Goal: Transaction & Acquisition: Purchase product/service

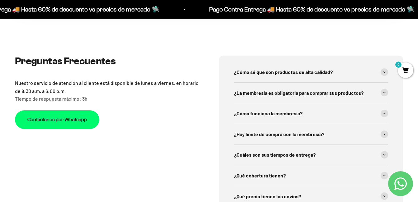
scroll to position [1942, 0]
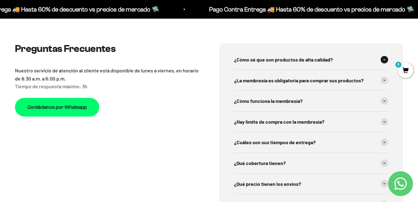
click at [385, 56] on span at bounding box center [384, 59] width 7 height 7
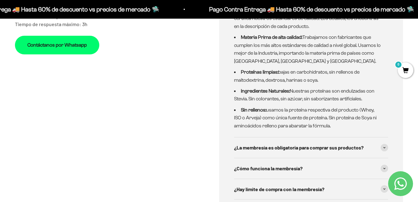
scroll to position [2016, 0]
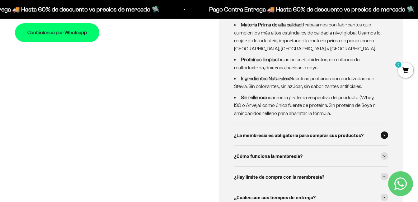
click at [385, 125] on div "¿La membresía es obligatoria para comprar sus productos?" at bounding box center [311, 135] width 154 height 21
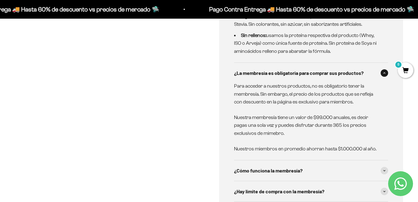
scroll to position [2116, 0]
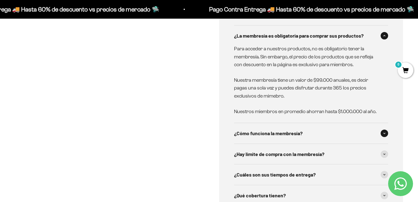
click at [382, 130] on span at bounding box center [384, 133] width 7 height 7
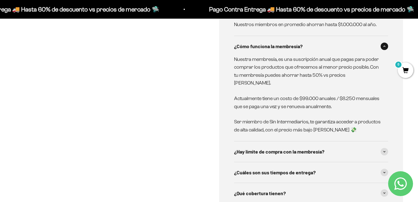
scroll to position [2215, 0]
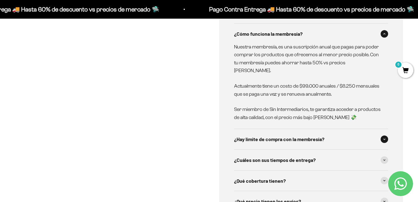
click at [382, 136] on span at bounding box center [384, 139] width 7 height 7
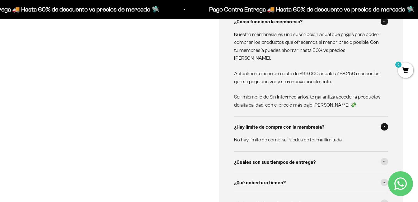
scroll to position [2240, 0]
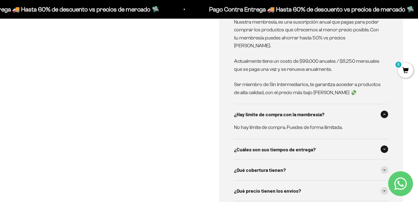
click at [386, 146] on span at bounding box center [384, 149] width 7 height 7
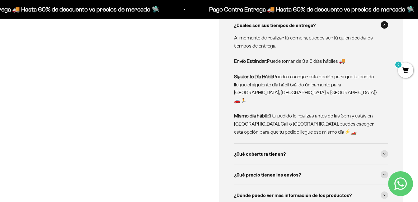
scroll to position [2377, 0]
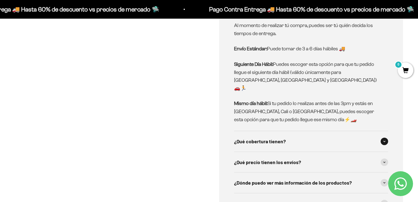
click at [383, 138] on span at bounding box center [384, 141] width 7 height 7
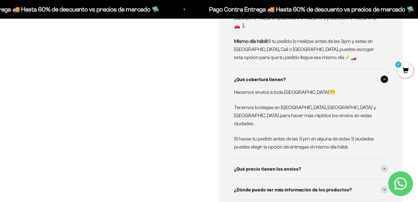
scroll to position [2452, 0]
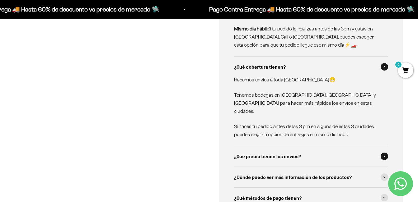
click at [384, 153] on span at bounding box center [384, 156] width 7 height 7
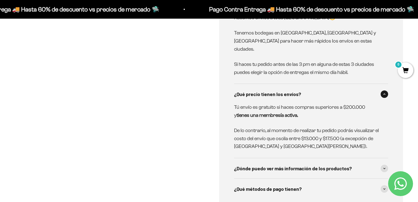
scroll to position [2526, 0]
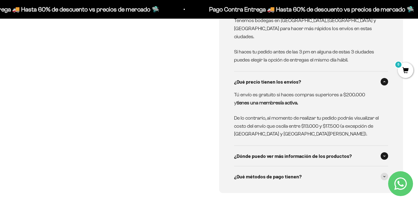
click at [383, 155] on icon at bounding box center [384, 156] width 2 height 2
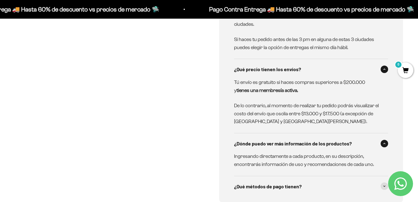
scroll to position [2551, 0]
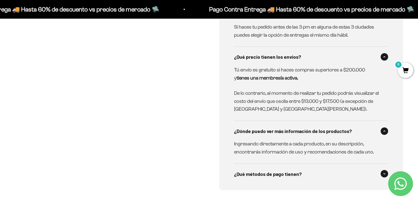
click at [384, 173] on icon at bounding box center [384, 174] width 2 height 2
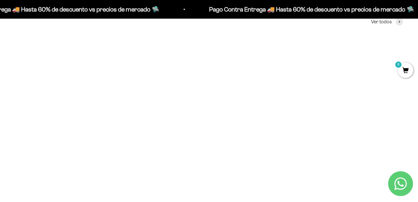
scroll to position [224, 0]
click at [76, 108] on img at bounding box center [77, 90] width 124 height 124
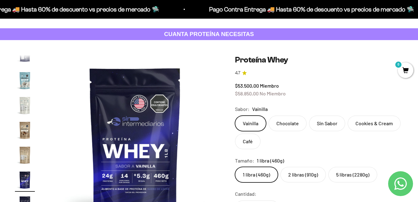
scroll to position [37, 0]
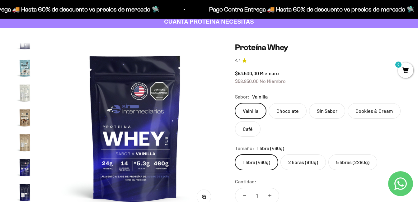
click at [24, 66] on img "Ir al artículo 14" at bounding box center [25, 68] width 20 height 20
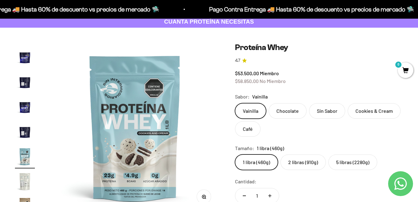
click at [25, 54] on img "Ir al artículo 10" at bounding box center [25, 57] width 20 height 20
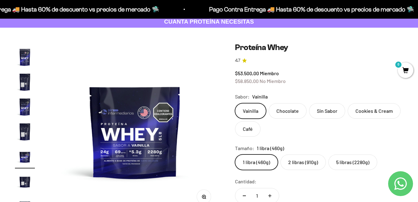
click at [23, 74] on img "Ir al artículo 7" at bounding box center [25, 82] width 20 height 20
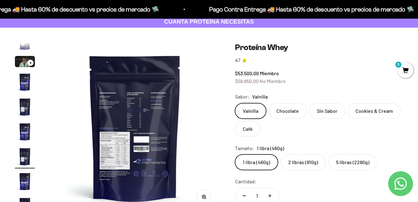
click at [23, 104] on img "Ir al artículo 5" at bounding box center [25, 107] width 20 height 20
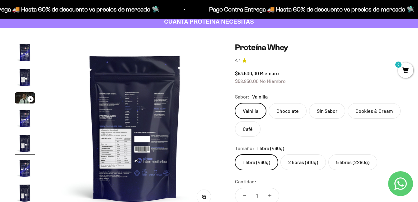
click at [24, 135] on img "Ir al artículo 5" at bounding box center [25, 143] width 20 height 20
click at [24, 141] on img "Ir al artículo 5" at bounding box center [25, 143] width 20 height 20
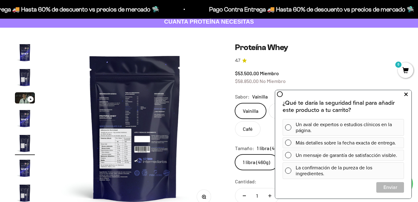
click at [405, 94] on icon at bounding box center [405, 95] width 3 height 8
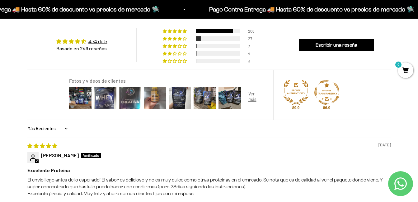
scroll to position [548, 0]
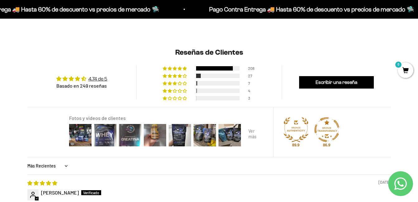
click at [250, 132] on div at bounding box center [254, 135] width 25 height 25
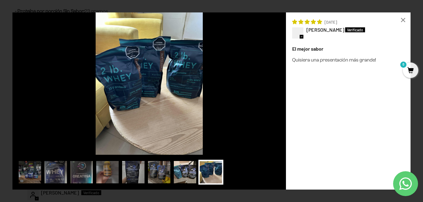
click at [181, 172] on img at bounding box center [184, 172] width 25 height 25
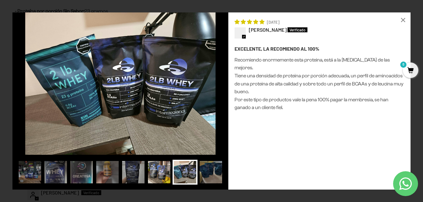
click at [158, 172] on img at bounding box center [159, 172] width 25 height 25
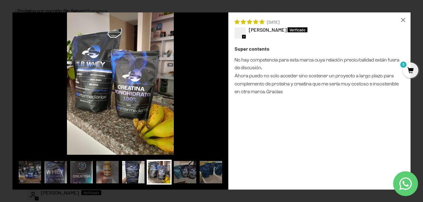
click at [133, 175] on img at bounding box center [133, 172] width 25 height 25
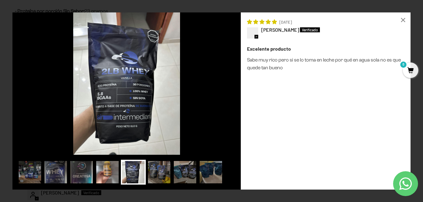
click at [105, 172] on img at bounding box center [107, 172] width 25 height 25
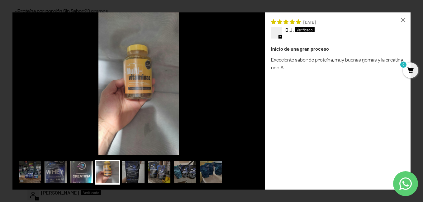
click at [84, 171] on img at bounding box center [81, 172] width 25 height 25
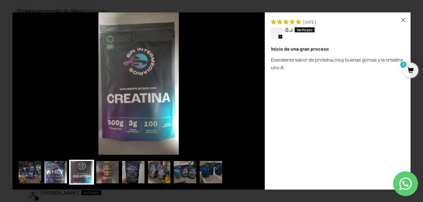
click at [56, 171] on img at bounding box center [55, 172] width 25 height 25
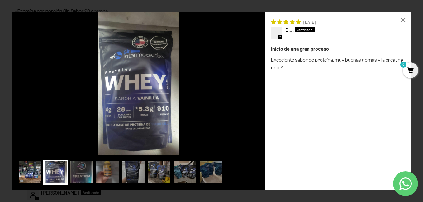
click at [27, 166] on img at bounding box center [29, 172] width 25 height 25
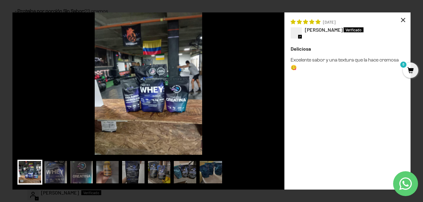
click at [403, 18] on div "×" at bounding box center [402, 19] width 15 height 15
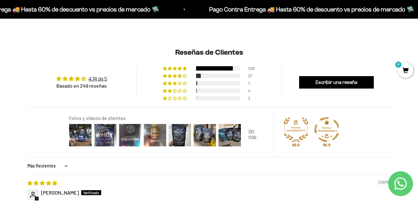
click at [303, 127] on img at bounding box center [295, 129] width 25 height 25
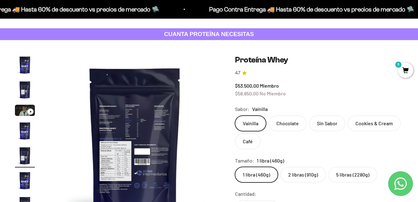
scroll to position [37, 0]
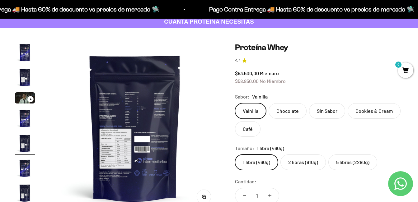
click at [300, 161] on label "2 libras (910g)" at bounding box center [302, 163] width 45 height 16
click at [235, 155] on input "2 libras (910g)" at bounding box center [235, 154] width 0 height 0
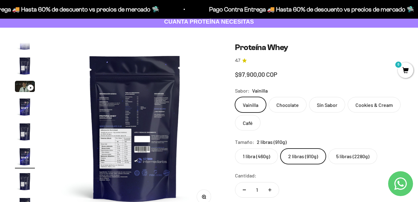
scroll to position [0, 870]
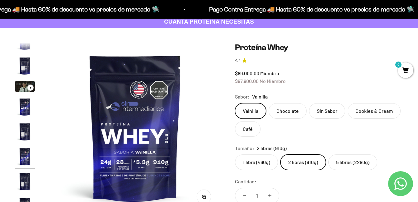
click at [249, 161] on label "1 libra (460g)" at bounding box center [256, 163] width 43 height 16
click at [235, 155] on input "1 libra (460g)" at bounding box center [235, 154] width 0 height 0
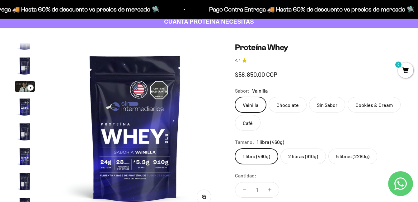
scroll to position [0, 2959]
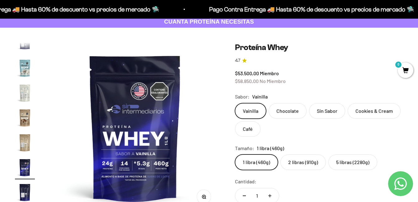
click at [299, 160] on label "2 libras (910g)" at bounding box center [302, 163] width 45 height 16
click at [235, 155] on input "2 libras (910g)" at bounding box center [235, 154] width 0 height 0
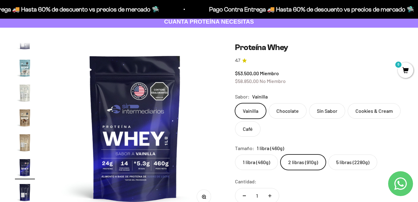
scroll to position [0, 870]
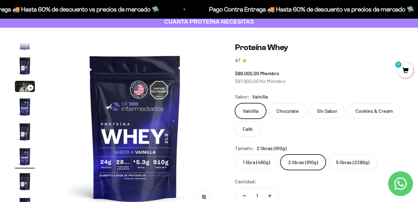
click at [286, 111] on label "Chocolate" at bounding box center [288, 111] width 38 height 16
click at [235, 103] on input "Chocolate" at bounding box center [235, 103] width 0 height 0
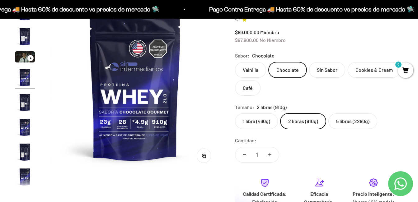
scroll to position [75, 0]
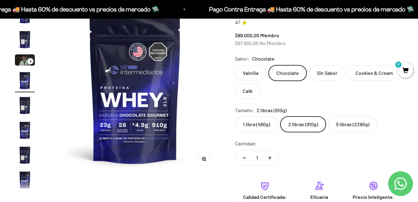
click at [263, 44] on span "No Miembro" at bounding box center [272, 43] width 26 height 6
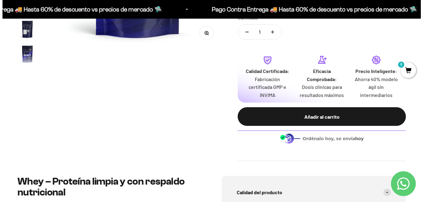
scroll to position [204, 0]
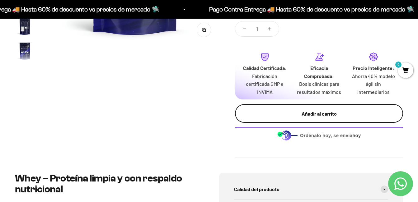
click at [318, 114] on div "Añadir al carrito" at bounding box center [318, 114] width 143 height 8
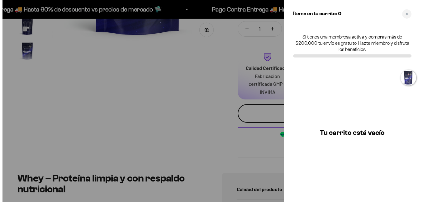
scroll to position [0, 530]
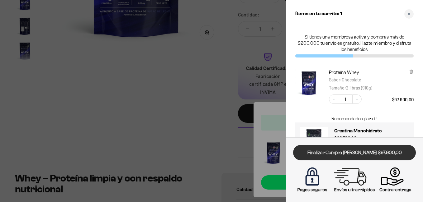
click at [357, 150] on link "Finalizar Compra [PERSON_NAME] $97.900,00" at bounding box center [354, 153] width 123 height 16
